Goal: Information Seeking & Learning: Learn about a topic

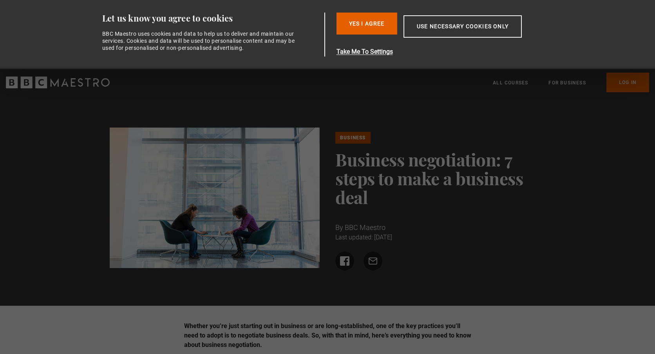
drag, startPoint x: 642, startPoint y: 6, endPoint x: 473, endPoint y: 101, distance: 194.3
click at [469, 105] on div "Business Business negotiation: 7 steps to make a business deal By BBC Maestro L…" at bounding box center [327, 200] width 655 height 209
click at [360, 53] on button "Take Me To Settings" at bounding box center [448, 51] width 223 height 9
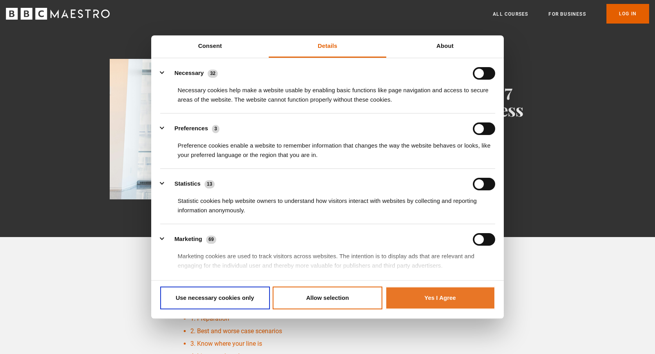
click at [446, 290] on button "Yes I Agree" at bounding box center [441, 297] width 110 height 23
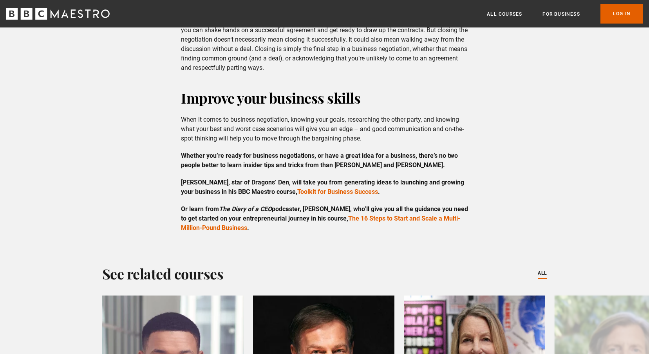
scroll to position [1411, 0]
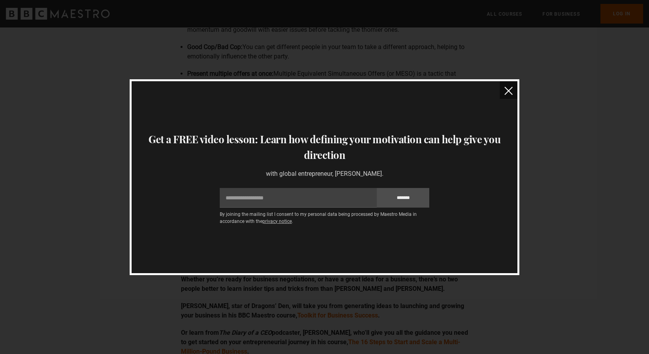
click at [504, 89] on button "close" at bounding box center [509, 90] width 18 height 18
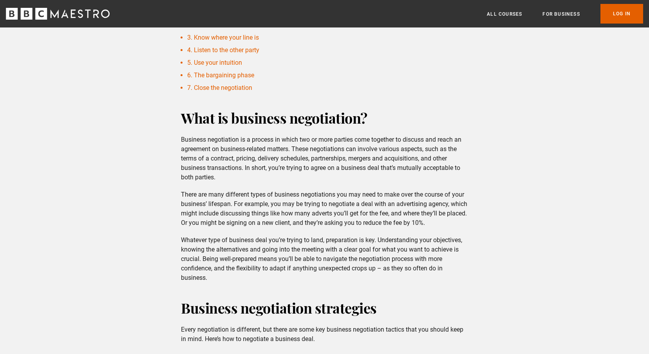
scroll to position [314, 0]
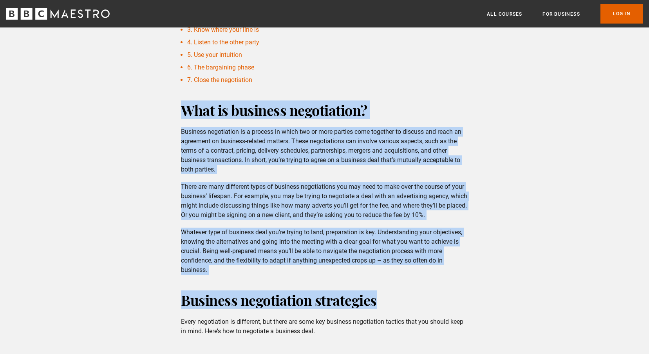
drag, startPoint x: 185, startPoint y: 111, endPoint x: 403, endPoint y: 288, distance: 282.0
drag, startPoint x: 403, startPoint y: 288, endPoint x: 334, endPoint y: 216, distance: 100.4
copy div "Lore ip dolorsit ametconsect? Adipisci elitseddoei te i utlabor et dolor mag al…"
click at [428, 221] on div "What is business negotiation? Business negotiation is a process in which two or…" at bounding box center [325, 187] width 300 height 174
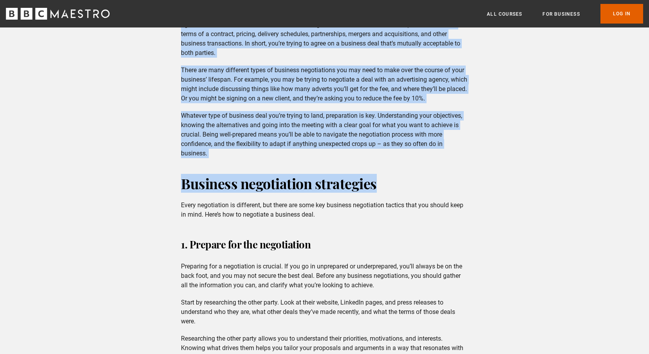
scroll to position [510, 0]
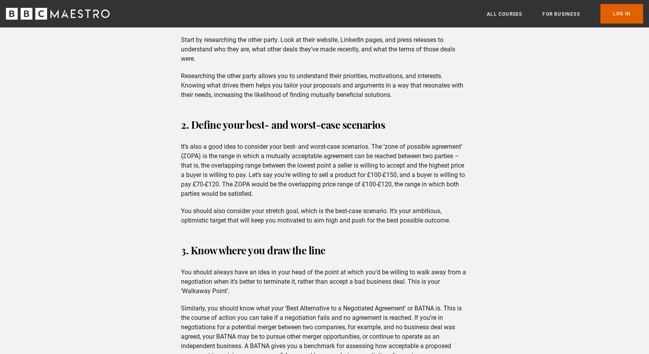
scroll to position [706, 0]
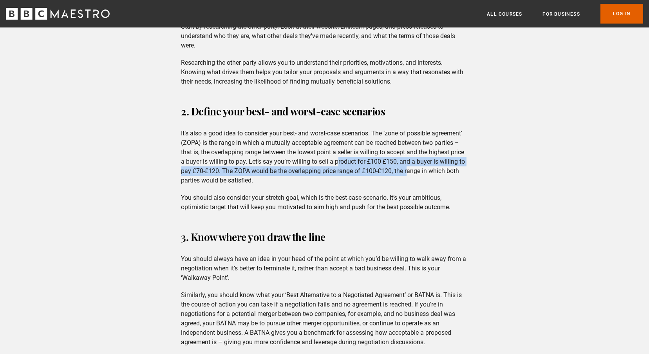
drag, startPoint x: 339, startPoint y: 160, endPoint x: 409, endPoint y: 176, distance: 71.0
click at [409, 176] on p "It’s also a good idea to consider your best- and worst-case scenarios. The ‘zon…" at bounding box center [324, 157] width 287 height 56
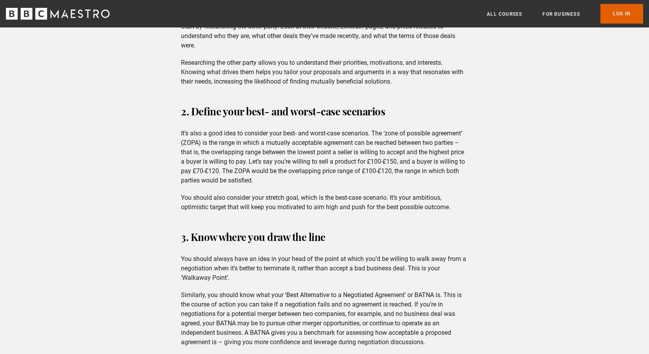
drag, startPoint x: 409, startPoint y: 175, endPoint x: 417, endPoint y: 185, distance: 13.4
click at [418, 187] on div "2. Define your best- and worst-case scenarios It’s also a good idea to consider…" at bounding box center [325, 157] width 300 height 110
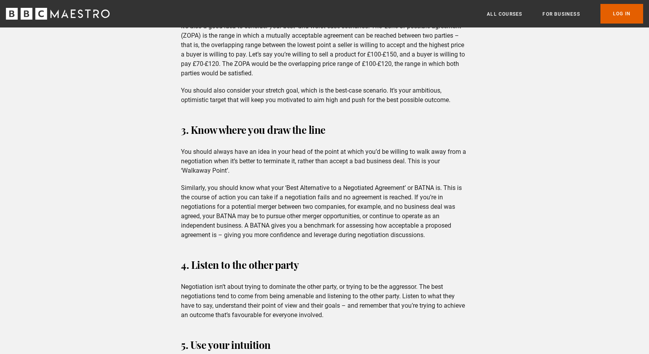
scroll to position [823, 0]
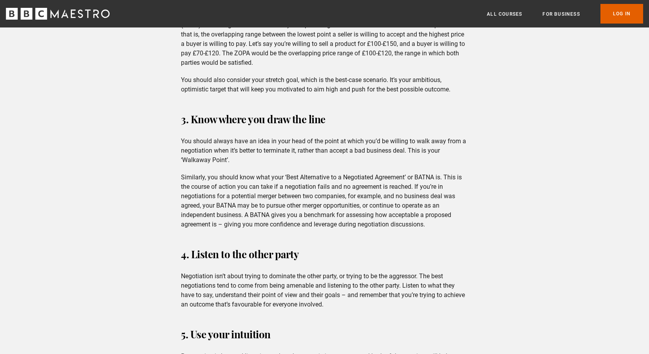
drag, startPoint x: 655, startPoint y: 2, endPoint x: 446, endPoint y: 116, distance: 237.6
click at [448, 112] on h3 "3. Know where you draw the line" at bounding box center [324, 119] width 287 height 19
drag, startPoint x: 639, startPoint y: 0, endPoint x: 468, endPoint y: 102, distance: 198.6
click at [468, 102] on div "Whether you’re just starting out in business or are long-established, one of th…" at bounding box center [324, 330] width 649 height 1803
click at [620, 31] on div "Whether you’re just starting out in business or are long-established, one of th…" at bounding box center [324, 330] width 649 height 1803
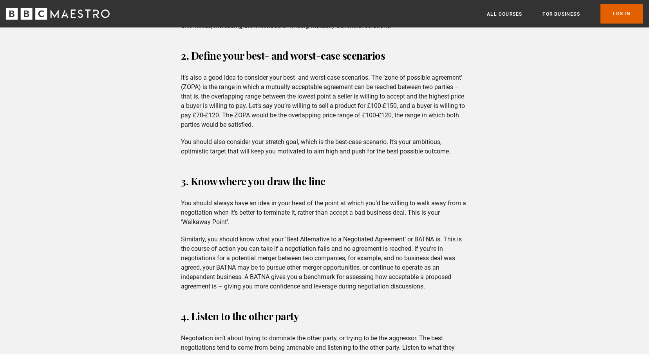
scroll to position [774, 0]
